Goal: Find contact information: Obtain details needed to contact an individual or organization

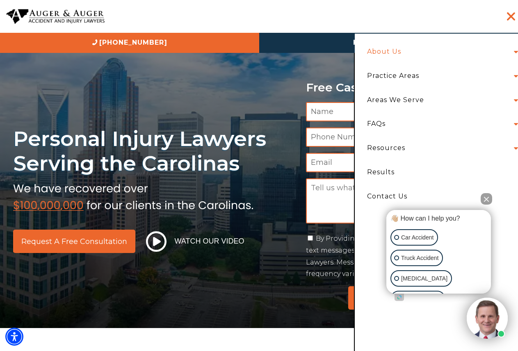
click at [394, 49] on link "About Us" at bounding box center [384, 52] width 46 height 24
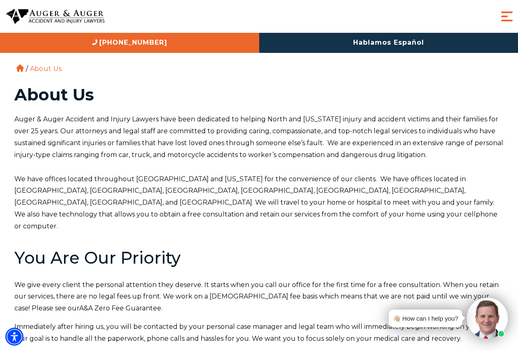
click at [508, 20] on span "Menu" at bounding box center [507, 16] width 16 height 16
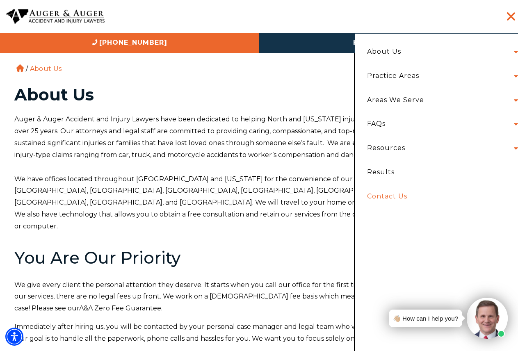
click at [381, 194] on link "Contact Us" at bounding box center [440, 196] width 159 height 24
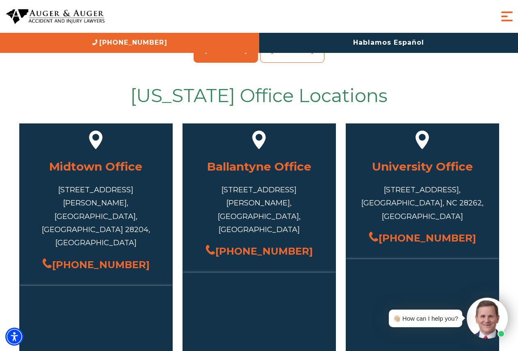
scroll to position [328, 0]
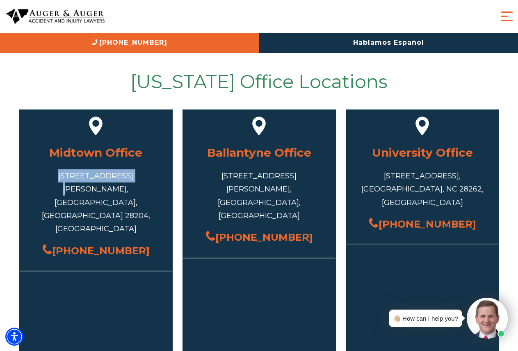
drag, startPoint x: 117, startPoint y: 175, endPoint x: 49, endPoint y: 173, distance: 67.7
click at [49, 173] on div "[STREET_ADDRESS][PERSON_NAME]" at bounding box center [96, 202] width 129 height 66
copy div "[STREET_ADDRESS][PERSON_NAME]"
